Goal: Entertainment & Leisure: Browse casually

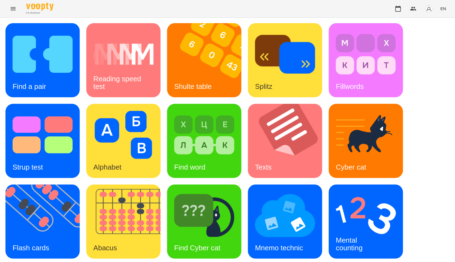
click at [421, 75] on div "Find a pair Reading speed test Shulte table Splitz Fillwords Strup test Alphabe…" at bounding box center [227, 181] width 444 height 317
click at [44, 220] on img at bounding box center [45, 222] width 81 height 74
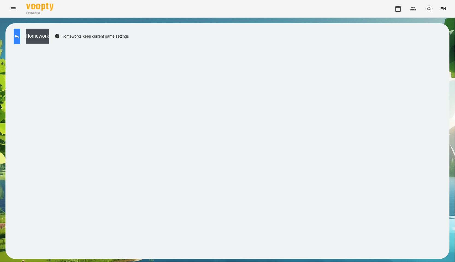
click at [20, 39] on icon at bounding box center [17, 36] width 7 height 7
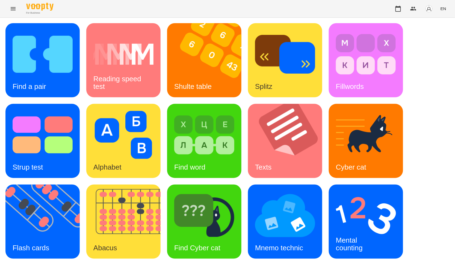
scroll to position [83, 0]
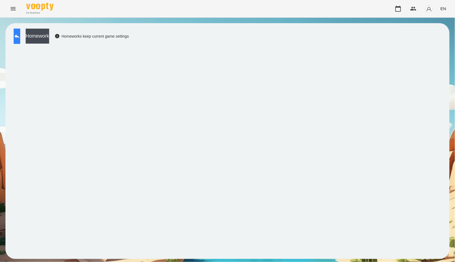
click at [20, 32] on button at bounding box center [17, 36] width 7 height 15
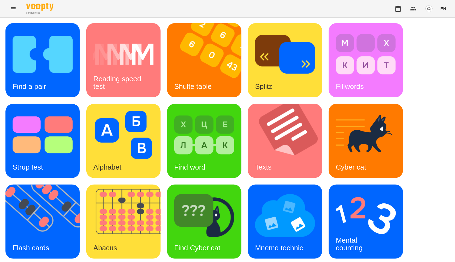
scroll to position [83, 0]
click at [344, 192] on img at bounding box center [366, 216] width 60 height 48
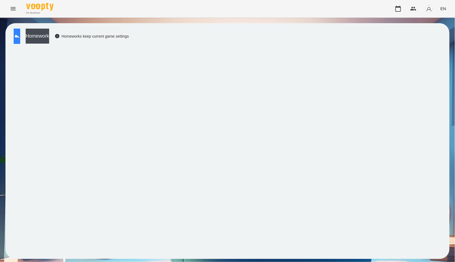
click at [14, 37] on button at bounding box center [17, 36] width 7 height 15
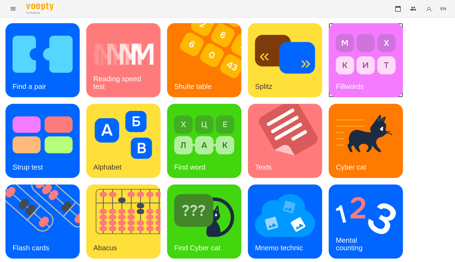
click at [372, 59] on img at bounding box center [366, 54] width 60 height 48
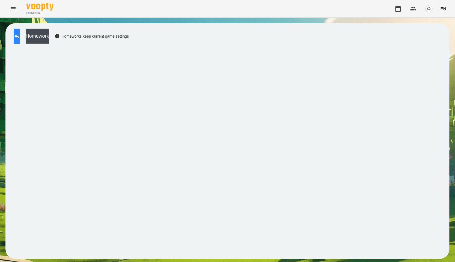
click at [20, 34] on icon at bounding box center [17, 36] width 7 height 7
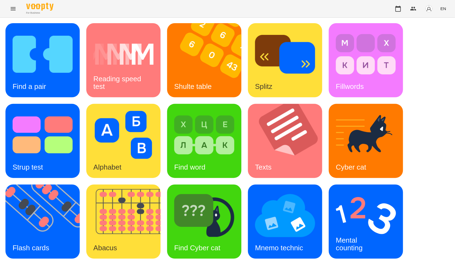
click at [440, 7] on button "EN" at bounding box center [443, 9] width 10 height 10
click at [365, 64] on div at bounding box center [227, 131] width 455 height 262
click at [365, 64] on img at bounding box center [366, 54] width 60 height 48
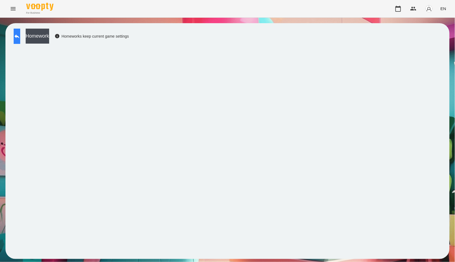
click at [19, 37] on icon at bounding box center [16, 36] width 5 height 4
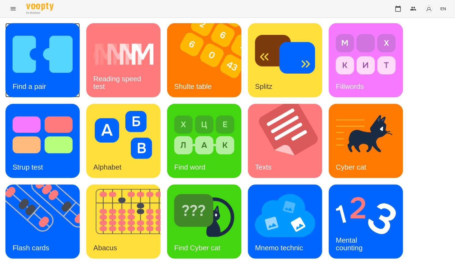
click at [59, 89] on div "Find a pair" at bounding box center [42, 60] width 74 height 74
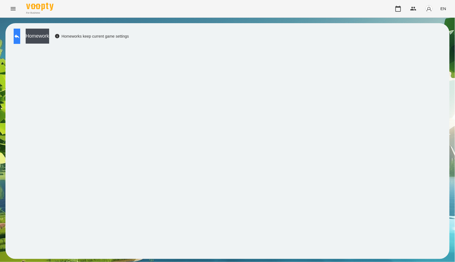
click at [20, 39] on button at bounding box center [17, 36] width 7 height 15
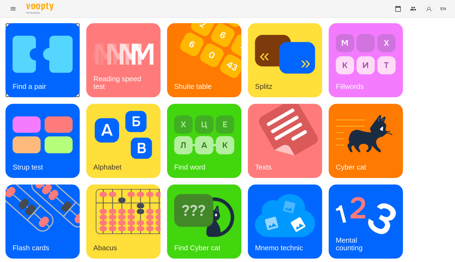
click at [57, 63] on img at bounding box center [43, 54] width 60 height 48
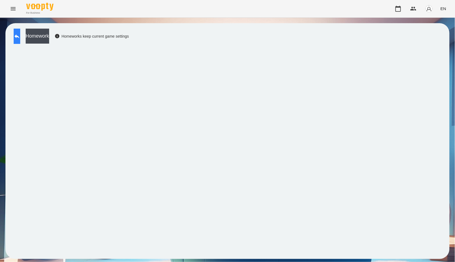
click at [16, 40] on button at bounding box center [17, 36] width 7 height 15
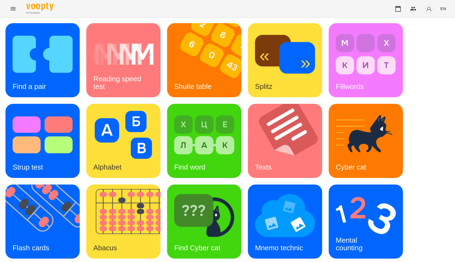
scroll to position [83, 0]
click at [428, 114] on div "Find a pair Reading speed test Shulte table Splitz Fillwords Strup test Alphabe…" at bounding box center [227, 181] width 444 height 317
click at [237, 197] on div "Find a pair Reading speed test Shulte table Splitz Fillwords Strup test Alphabe…" at bounding box center [227, 181] width 444 height 317
click at [398, 66] on div "Fillwords" at bounding box center [366, 60] width 74 height 74
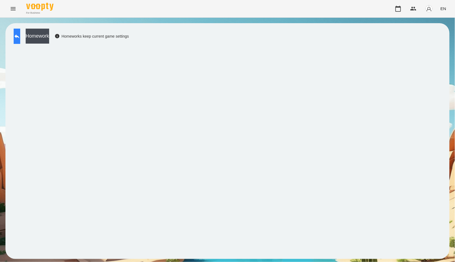
click at [19, 32] on button at bounding box center [17, 36] width 7 height 15
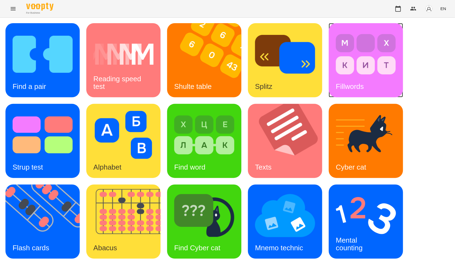
click at [341, 58] on img at bounding box center [366, 54] width 60 height 48
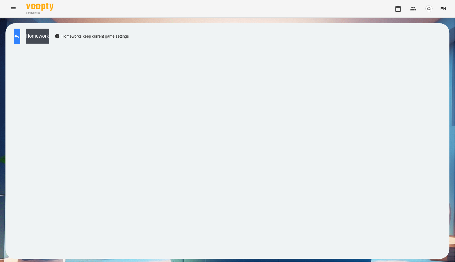
click at [19, 37] on icon at bounding box center [16, 36] width 5 height 4
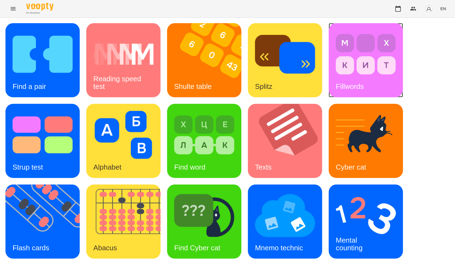
click at [389, 58] on img at bounding box center [366, 54] width 60 height 48
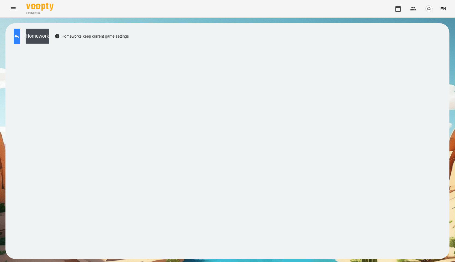
click at [20, 39] on icon at bounding box center [17, 36] width 7 height 7
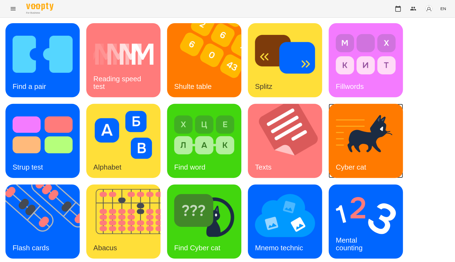
click at [379, 160] on div "Cyber cat" at bounding box center [366, 141] width 74 height 74
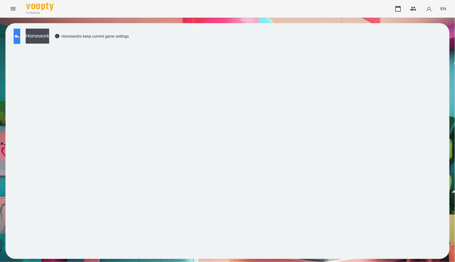
click at [18, 36] on button at bounding box center [17, 36] width 7 height 15
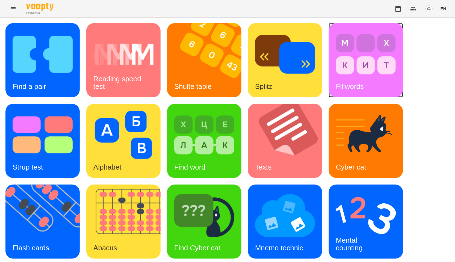
click at [341, 72] on img at bounding box center [366, 54] width 60 height 48
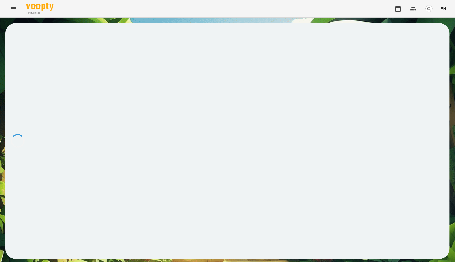
click at [367, 86] on div at bounding box center [227, 141] width 444 height 236
click at [319, 89] on div at bounding box center [227, 141] width 444 height 236
click at [20, 37] on icon at bounding box center [17, 36] width 7 height 7
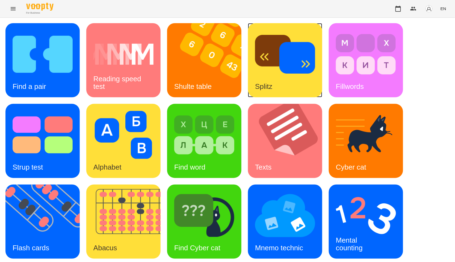
click at [283, 68] on img at bounding box center [285, 54] width 60 height 48
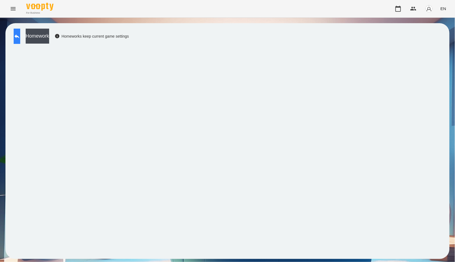
click at [20, 39] on icon at bounding box center [17, 36] width 7 height 7
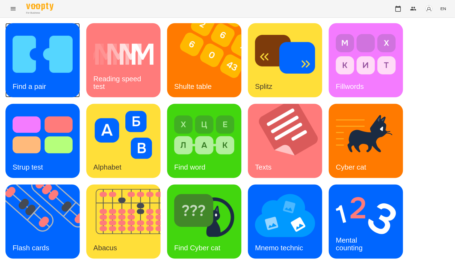
click at [25, 36] on img at bounding box center [43, 54] width 60 height 48
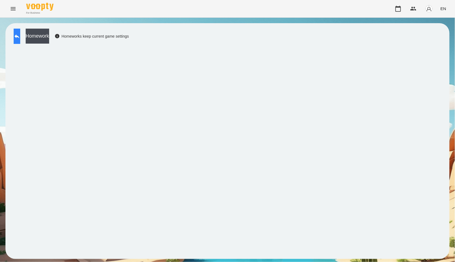
click at [20, 35] on icon at bounding box center [17, 36] width 7 height 7
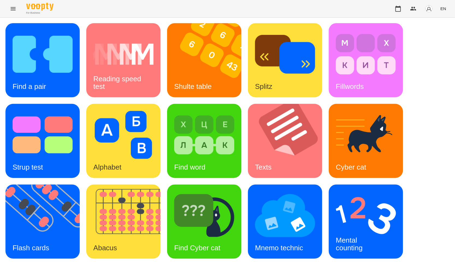
click at [284, 23] on div "Find a pair Reading speed test Shulte table Splitz Fillwords Strup test Alphabe…" at bounding box center [227, 182] width 455 height 328
click at [29, 185] on img at bounding box center [45, 222] width 81 height 74
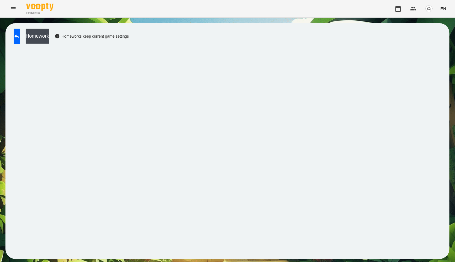
click at [208, 254] on div "Homework Homeworks keep current game settings" at bounding box center [227, 141] width 444 height 236
click at [18, 34] on button at bounding box center [17, 36] width 7 height 15
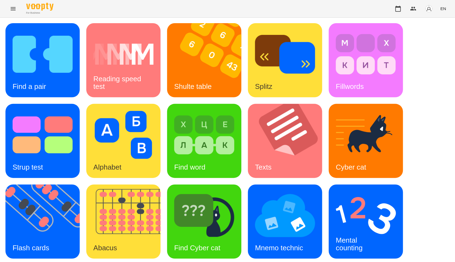
scroll to position [83, 0]
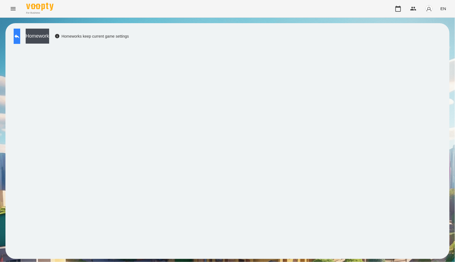
click at [20, 29] on button at bounding box center [17, 36] width 7 height 15
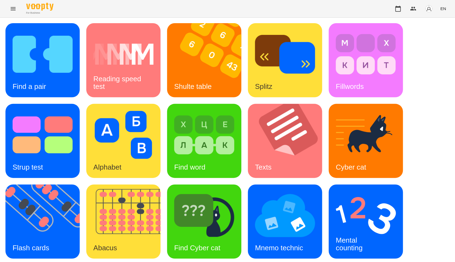
scroll to position [83, 0]
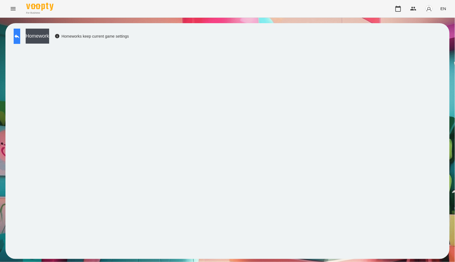
click at [20, 34] on icon at bounding box center [17, 36] width 7 height 7
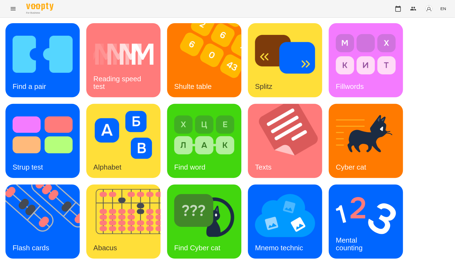
scroll to position [61, 0]
click at [354, 192] on img at bounding box center [366, 216] width 60 height 48
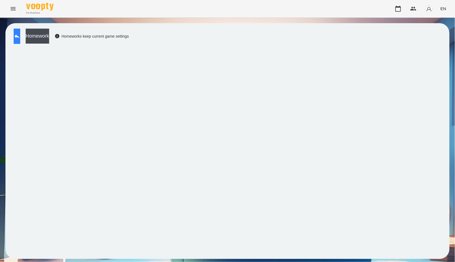
click at [19, 36] on icon at bounding box center [16, 36] width 5 height 4
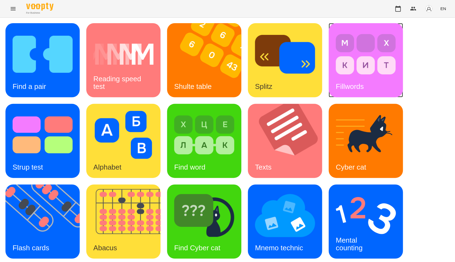
click at [366, 44] on img at bounding box center [366, 54] width 60 height 48
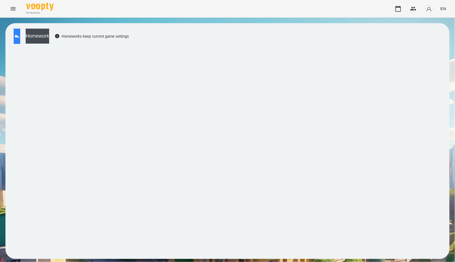
click at [20, 42] on button at bounding box center [17, 36] width 7 height 15
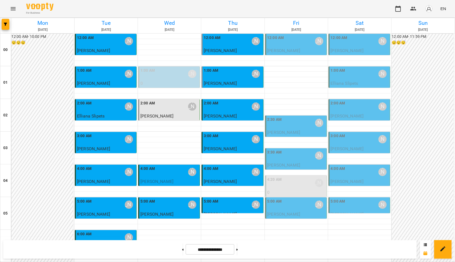
click at [293, 130] on span "[PERSON_NAME]" at bounding box center [283, 132] width 33 height 5
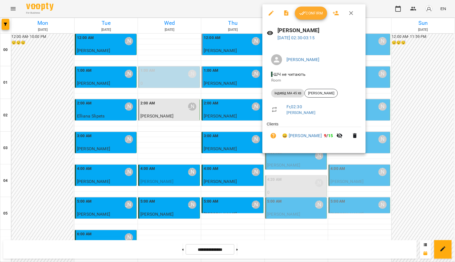
click at [171, 146] on div at bounding box center [227, 131] width 455 height 262
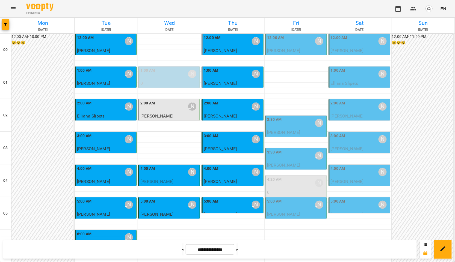
click at [307, 190] on p "0" at bounding box center [296, 193] width 58 height 7
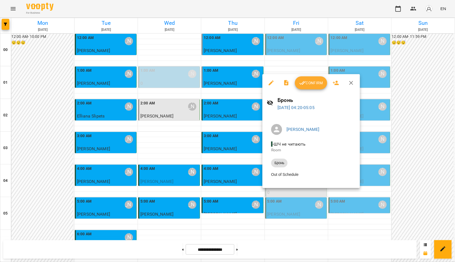
click at [307, 190] on div at bounding box center [227, 131] width 455 height 262
